Goal: Navigation & Orientation: Find specific page/section

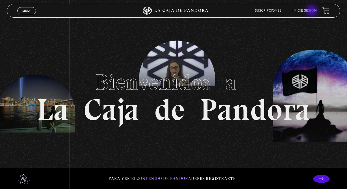
click at [312, 11] on link "Inicie sesión" at bounding box center [304, 10] width 24 height 3
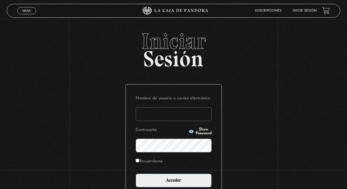
type input "meli.ramirez091@gmail.com"
click at [175, 179] on input "Acceder" at bounding box center [174, 180] width 76 height 14
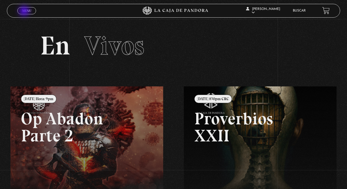
click at [25, 11] on span "Menu" at bounding box center [26, 10] width 9 height 3
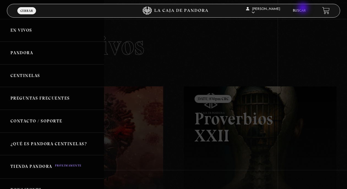
click at [303, 9] on li "Buscar" at bounding box center [298, 10] width 13 height 9
click at [302, 11] on link "Buscar" at bounding box center [298, 10] width 13 height 3
